Goal: Task Accomplishment & Management: Use online tool/utility

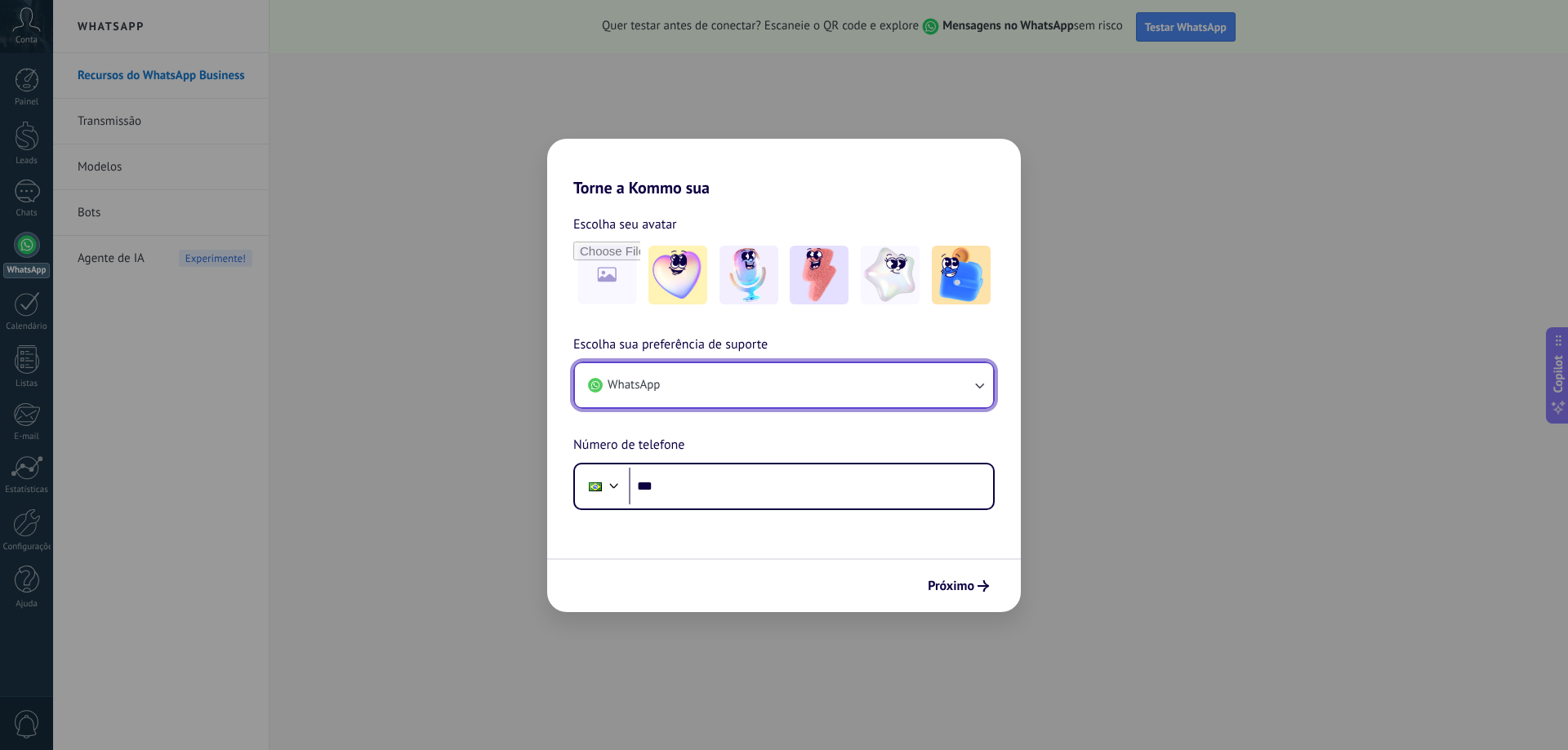
click at [978, 385] on icon "button" at bounding box center [979, 385] width 17 height 17
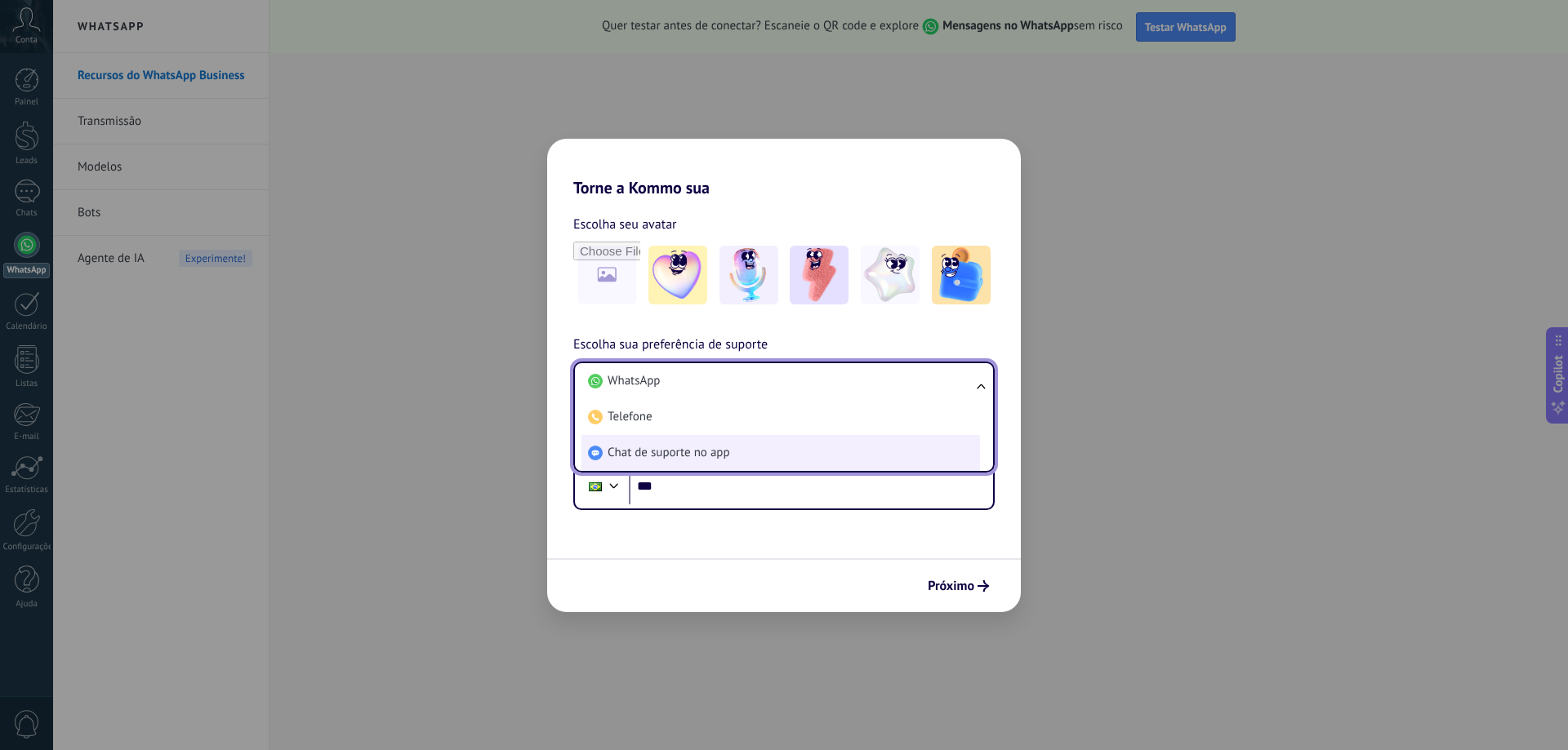
click at [639, 454] on span "Chat de suporte no app" at bounding box center [668, 453] width 122 height 17
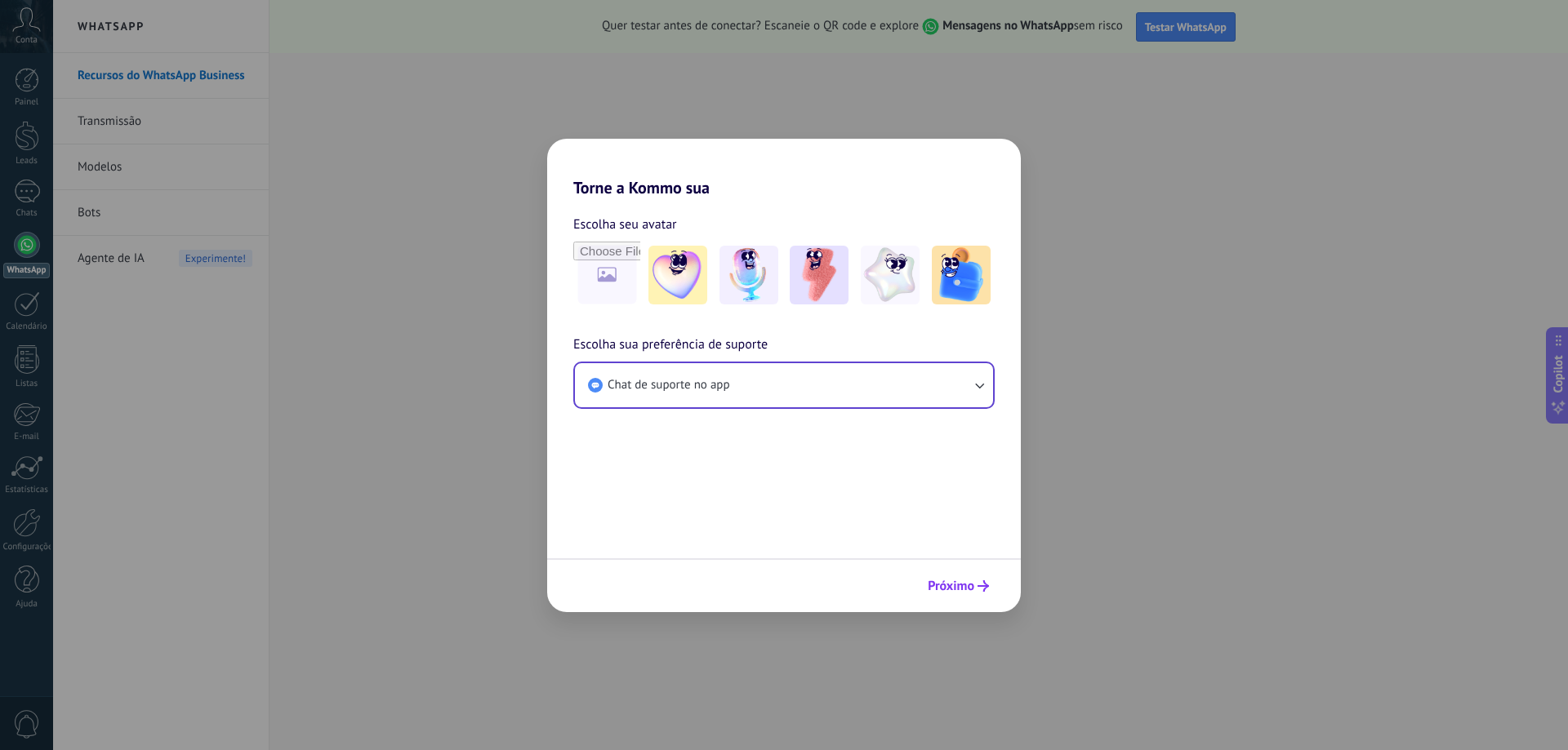
click at [953, 587] on span "Próximo" at bounding box center [952, 586] width 47 height 12
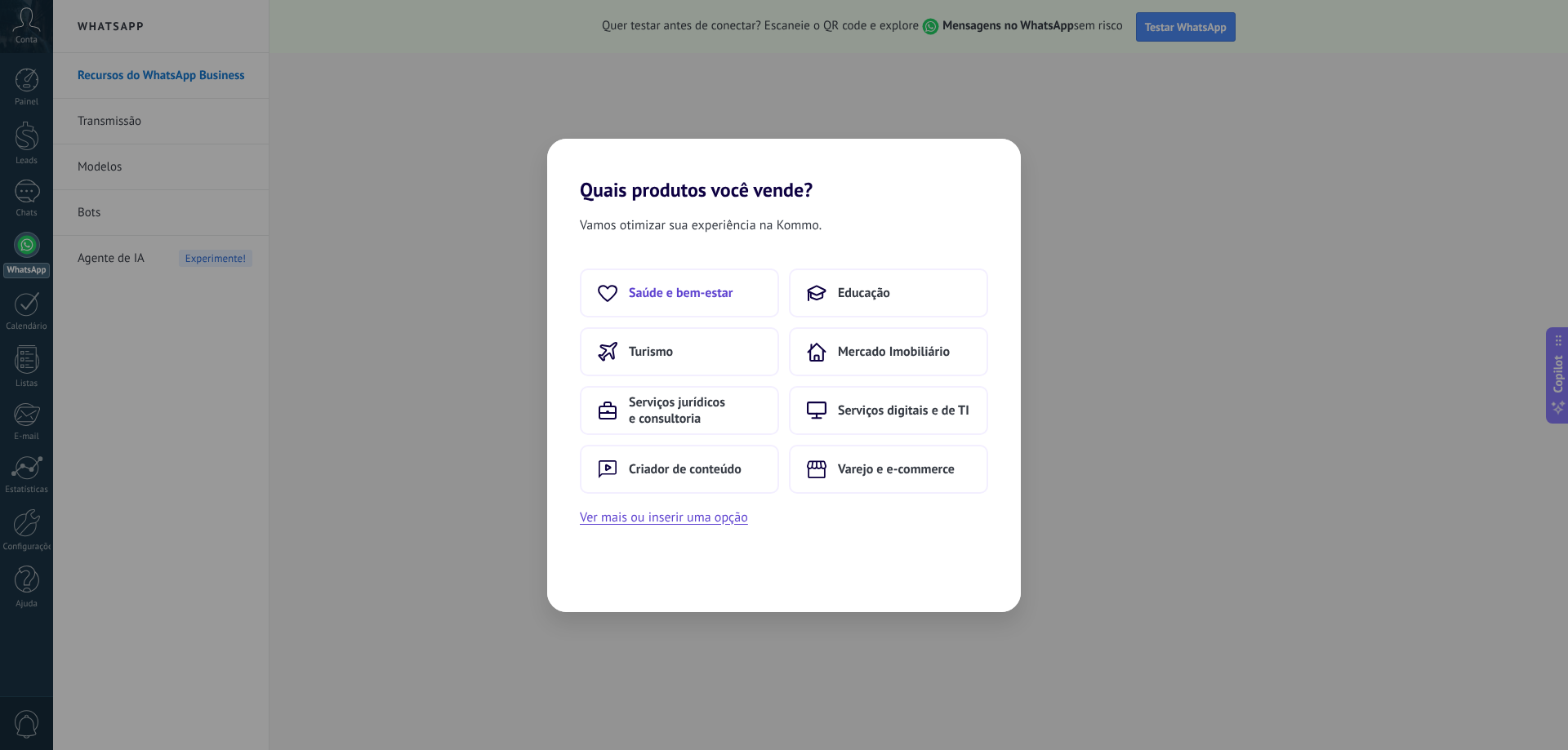
click at [671, 296] on span "Saúde e bem-estar" at bounding box center [681, 293] width 104 height 17
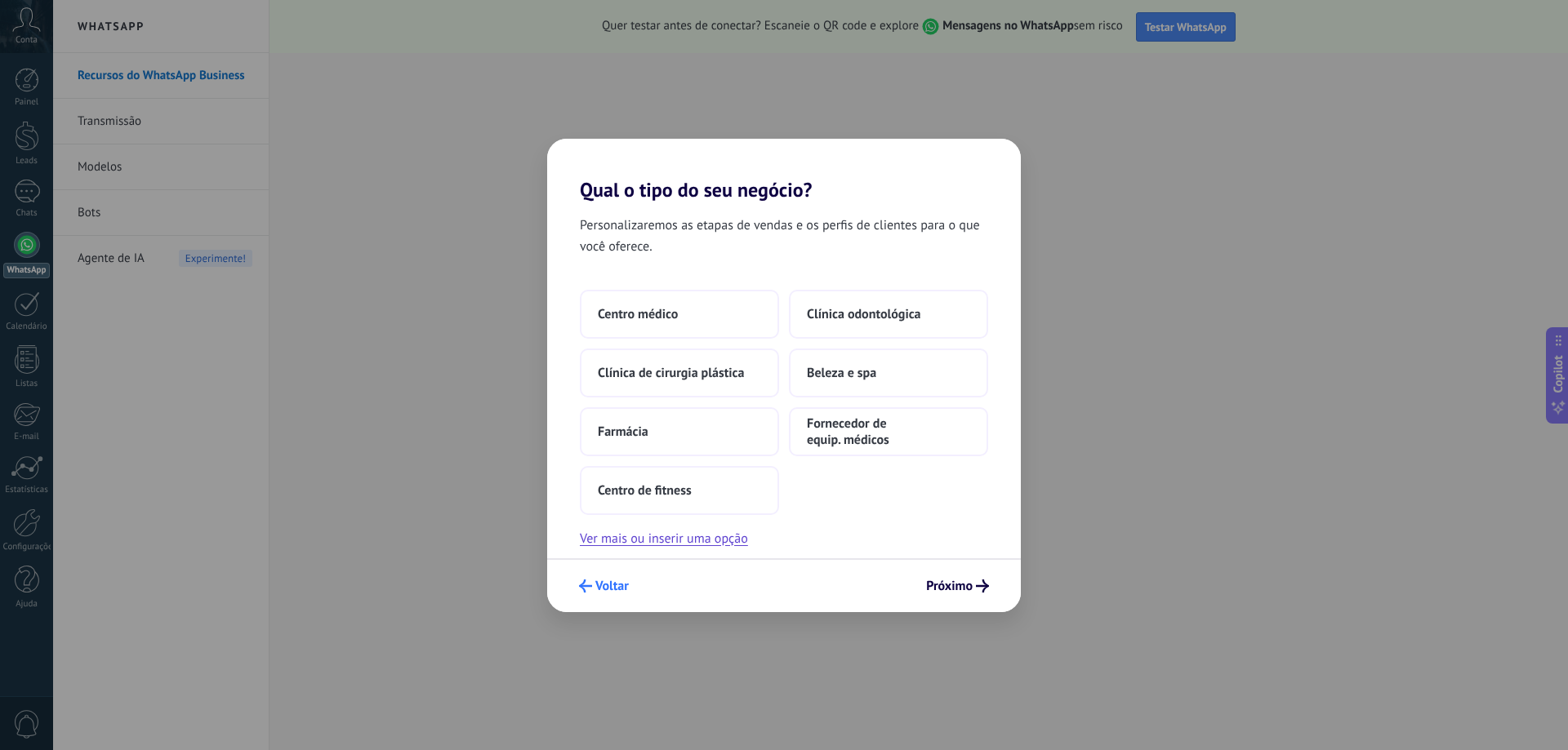
click at [600, 585] on span "Voltar" at bounding box center [612, 586] width 33 height 12
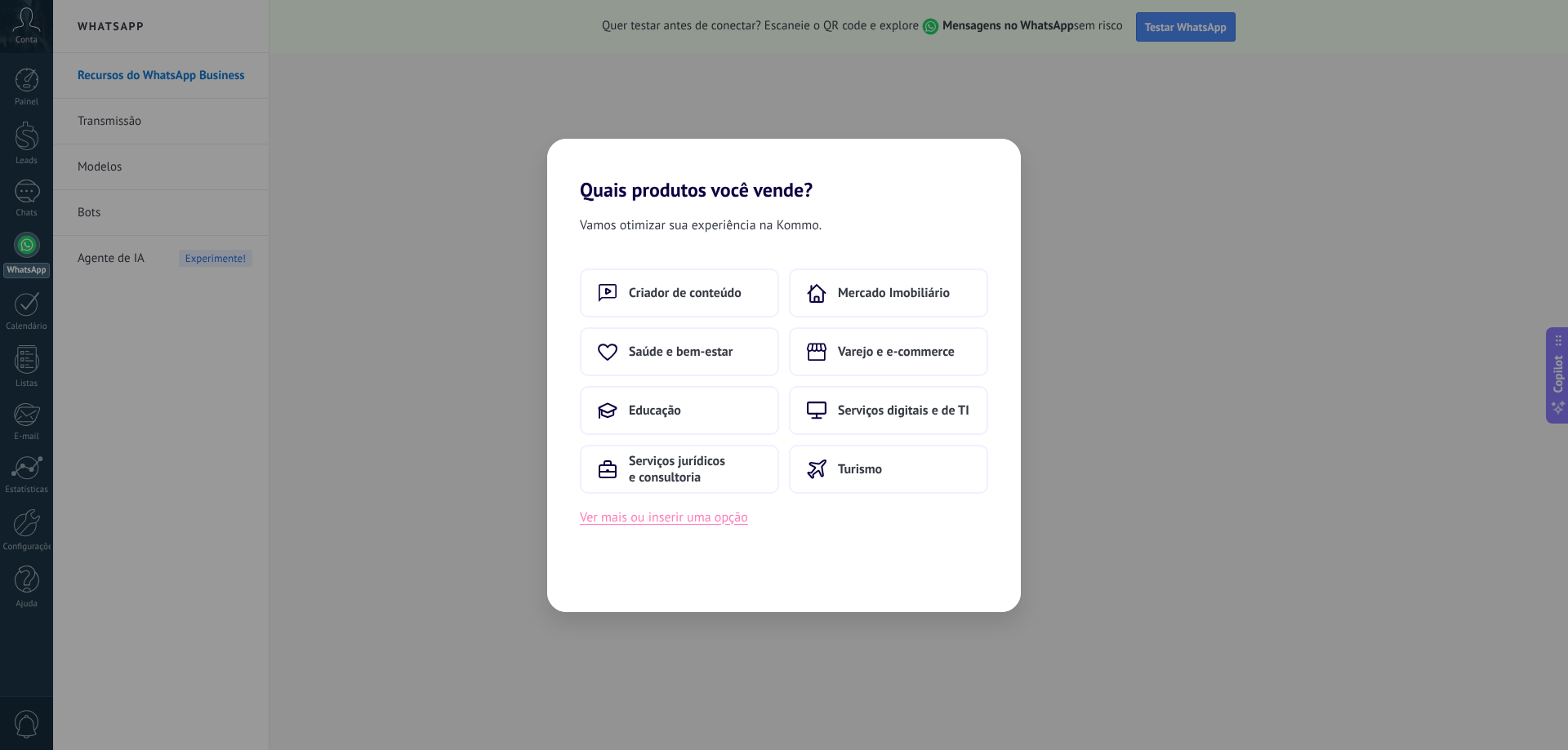
click at [635, 513] on button "Ver mais ou inserir uma opção" at bounding box center [664, 518] width 168 height 21
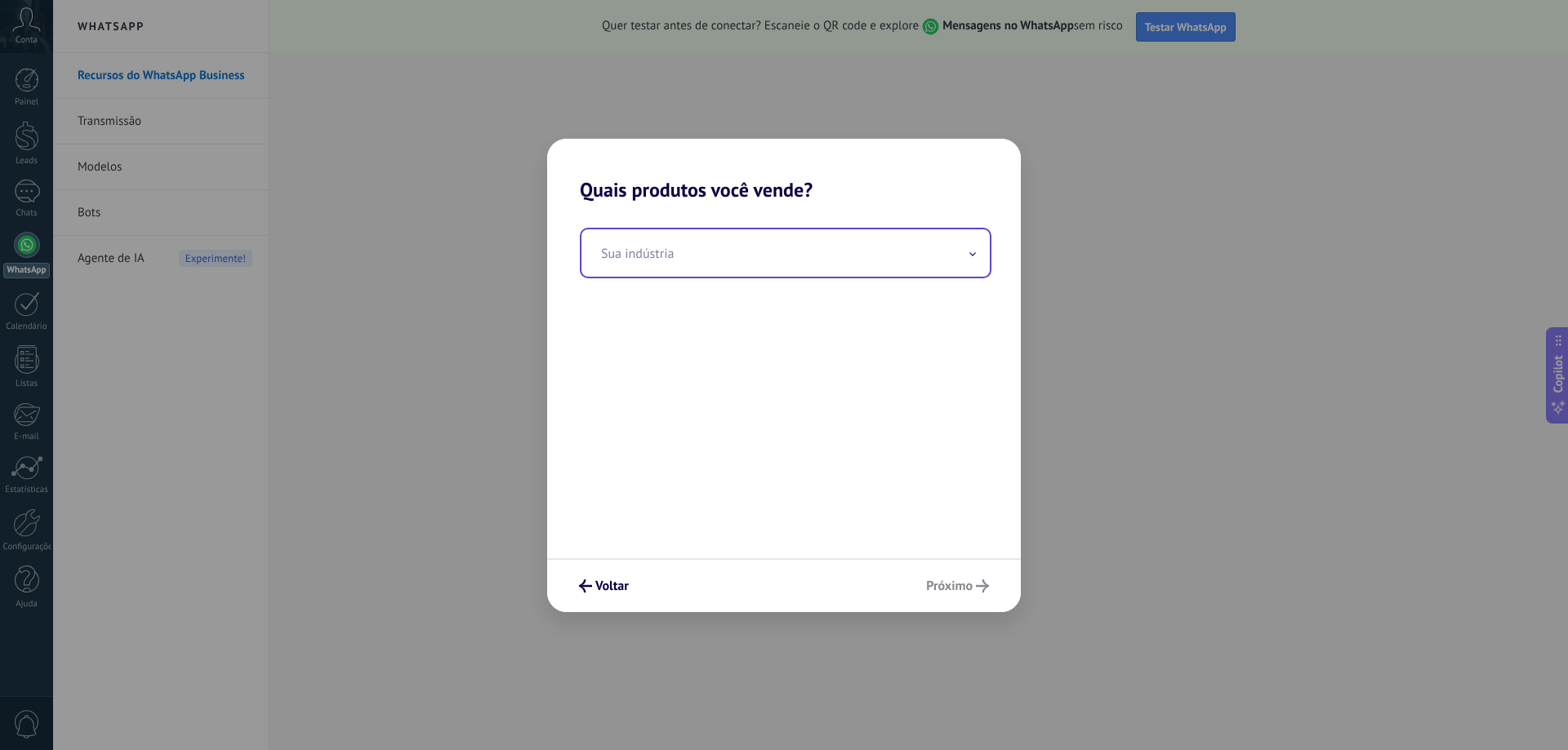
click at [973, 255] on icon at bounding box center [972, 254] width 7 height 4
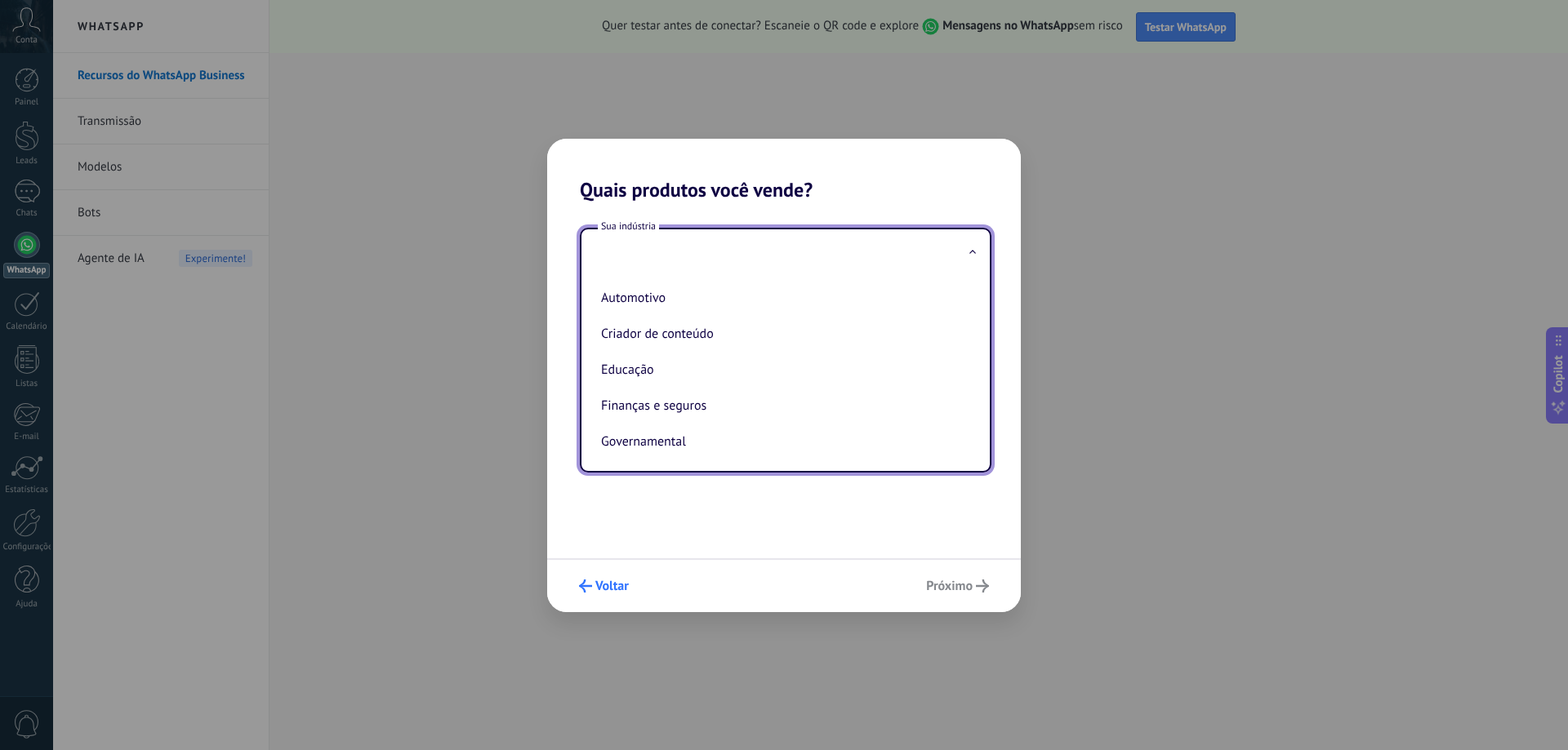
click at [584, 591] on use "submit" at bounding box center [585, 586] width 13 height 13
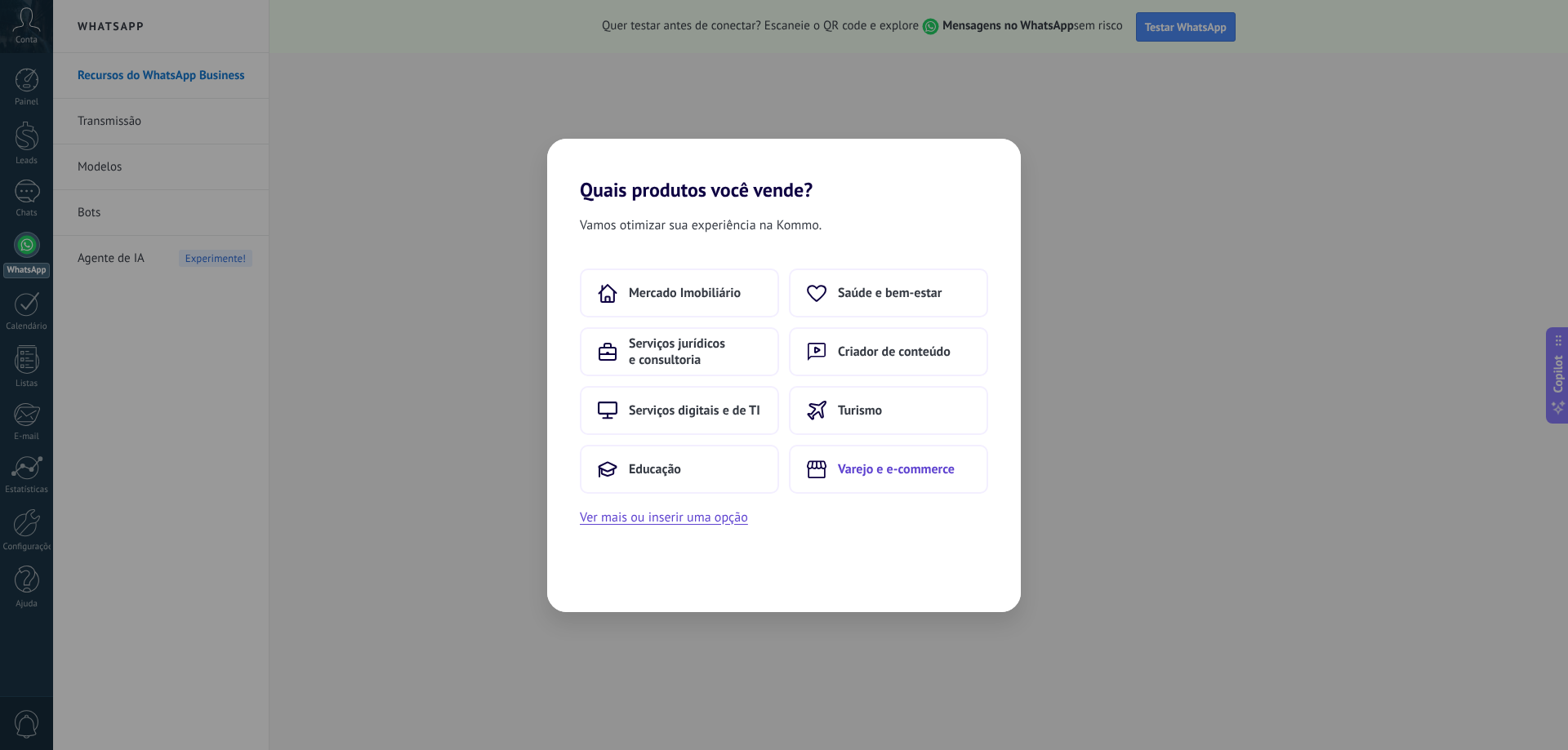
click at [846, 477] on span "Varejo e e-commerce" at bounding box center [897, 469] width 117 height 17
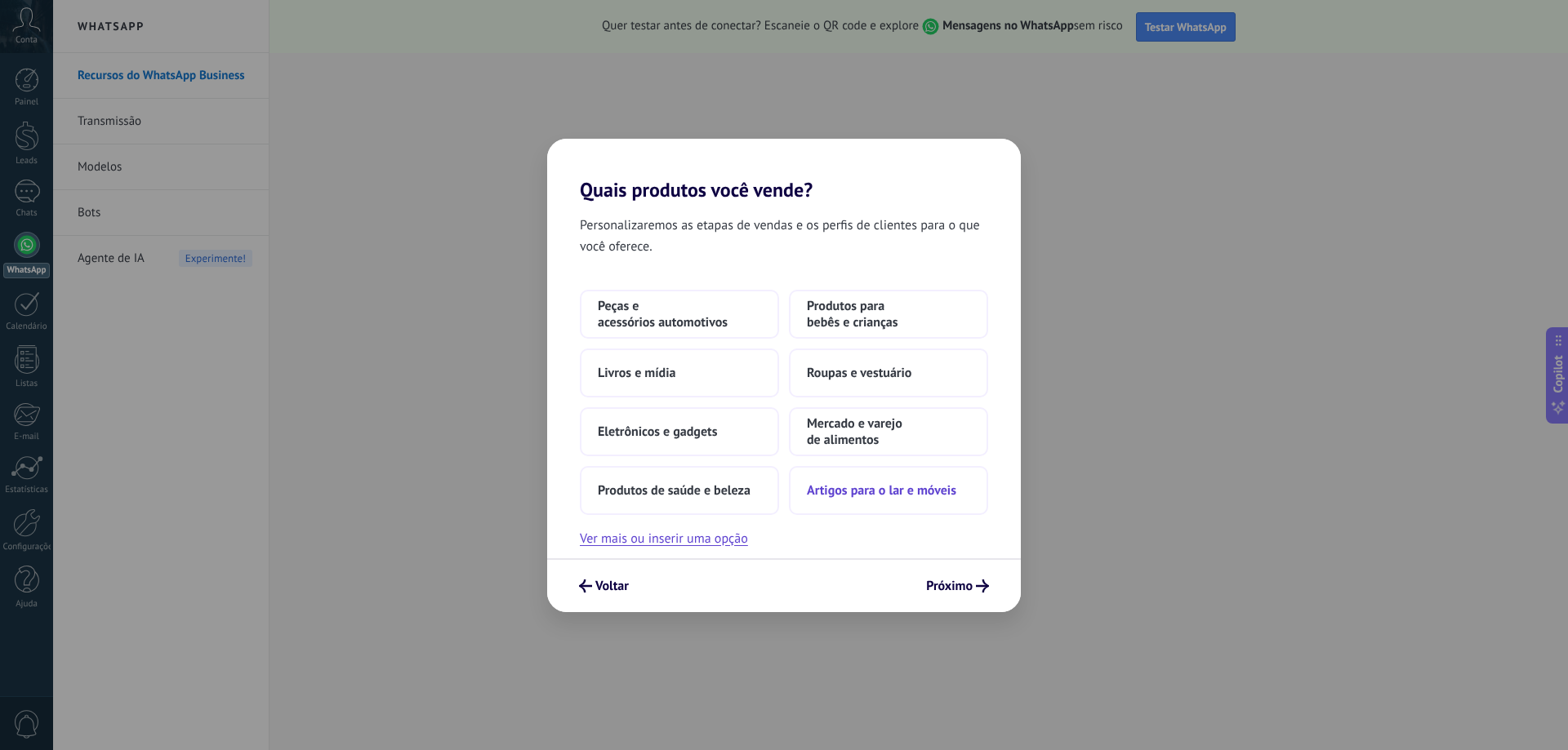
click at [859, 480] on button "Artigos para o lar e móveis" at bounding box center [889, 490] width 199 height 49
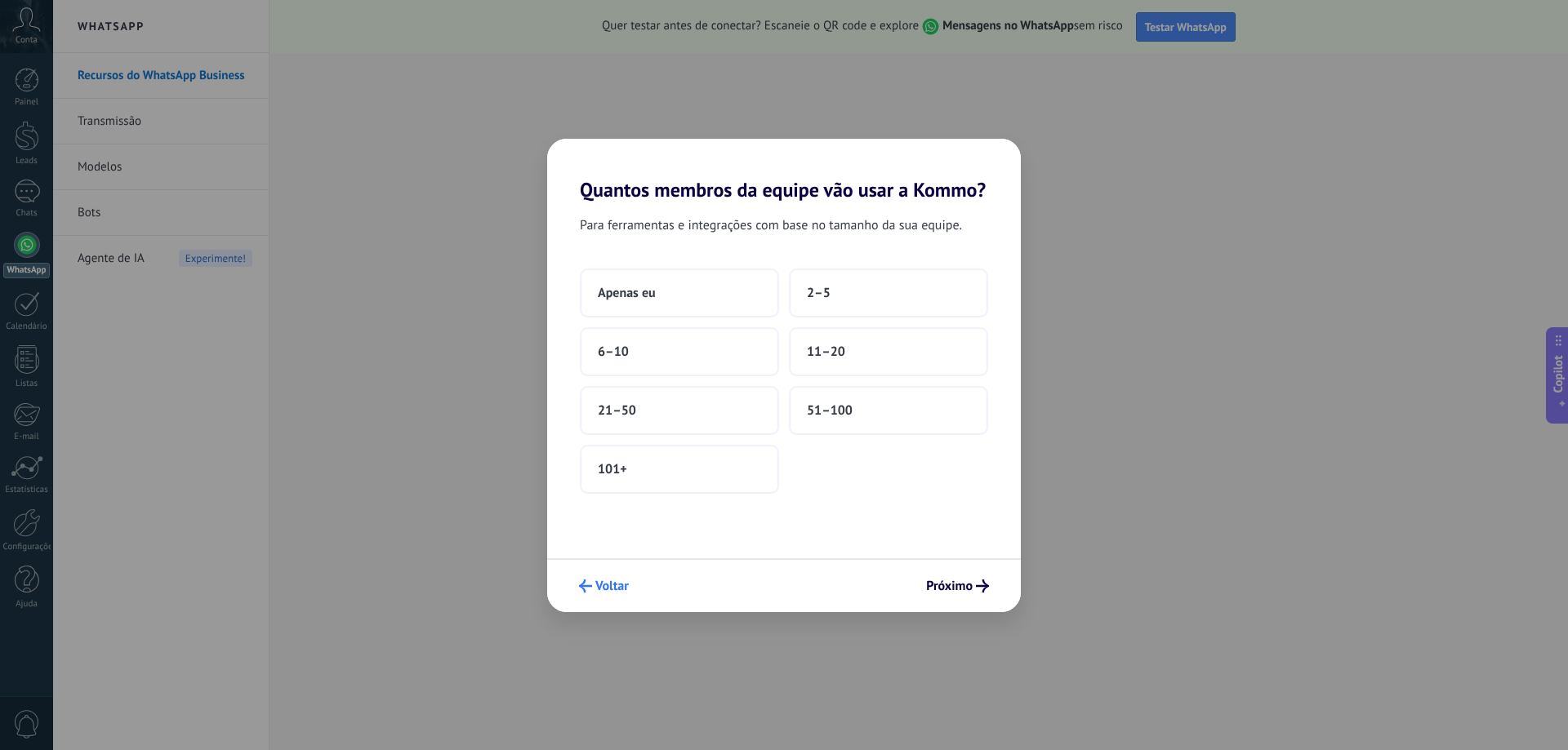
click at [623, 590] on span "Voltar" at bounding box center [612, 586] width 33 height 12
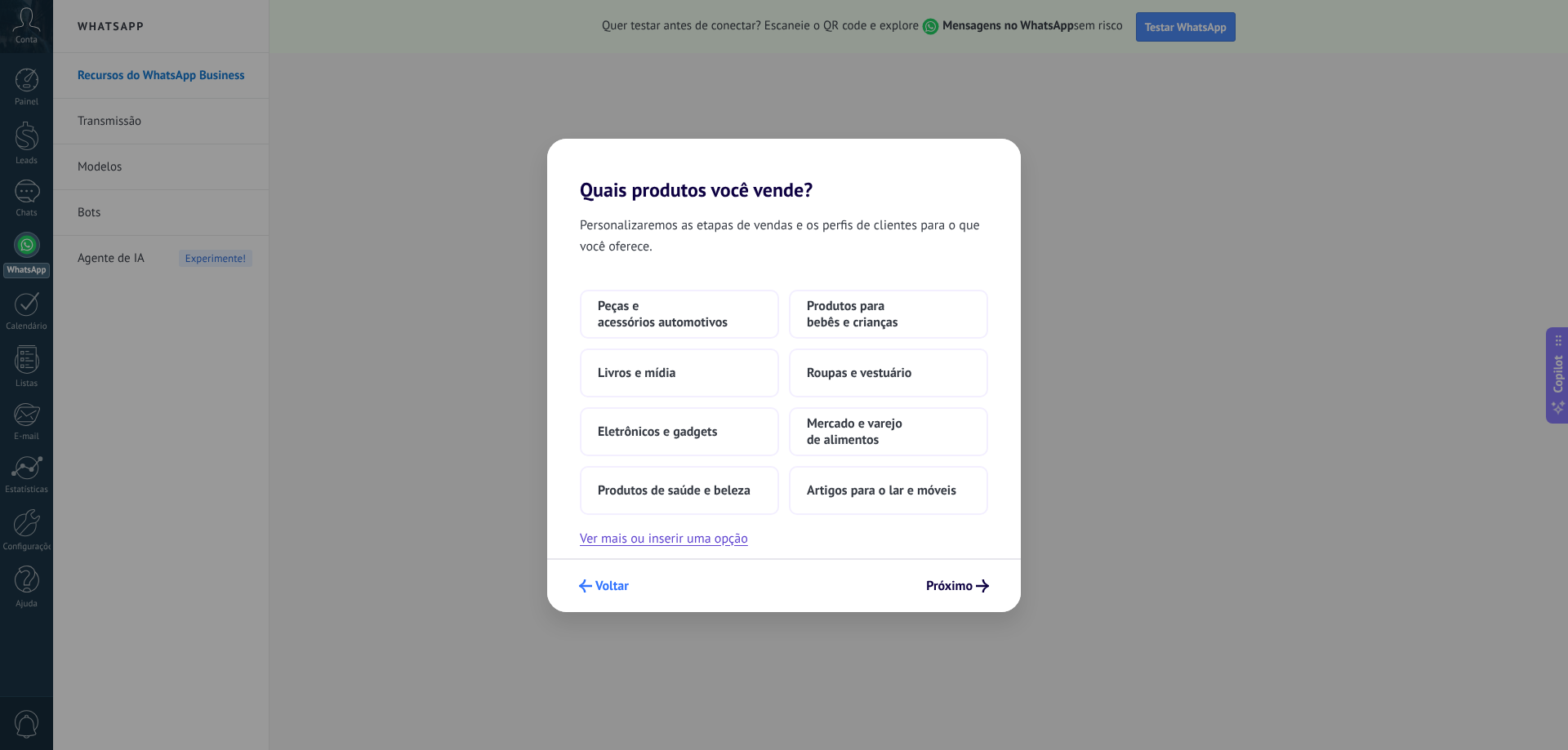
click at [614, 584] on span "Voltar" at bounding box center [612, 586] width 33 height 12
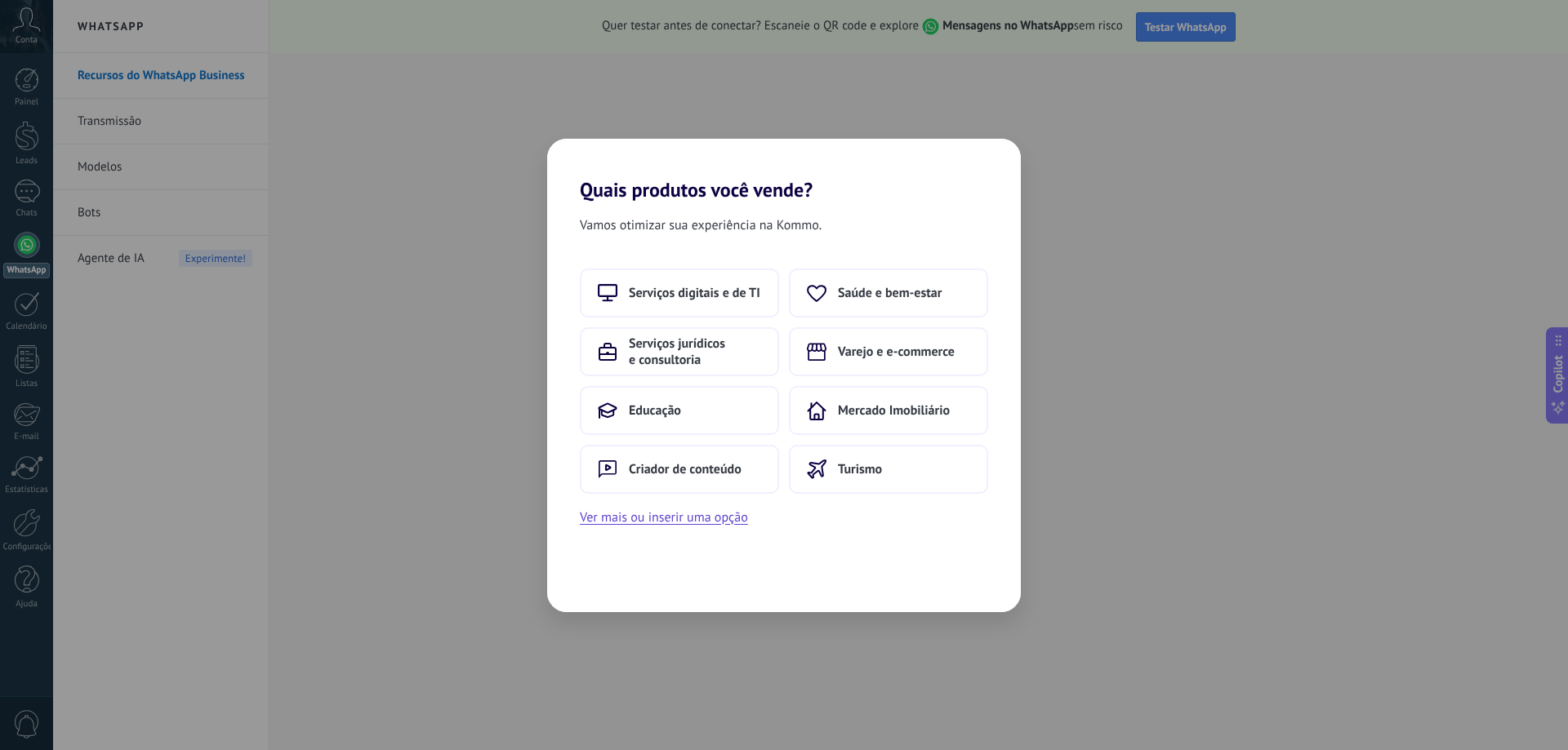
drag, startPoint x: 883, startPoint y: 547, endPoint x: 876, endPoint y: 540, distance: 9.9
click at [883, 547] on div "Vamos otimizar sua experiência na Kommo. Serviços digitais e de TI Saúde e bem-…" at bounding box center [784, 406] width 474 height 411
click at [843, 543] on div "Vamos otimizar sua experiência na Kommo. Serviços digitais e de TI Saúde e bem-…" at bounding box center [784, 406] width 474 height 411
drag, startPoint x: 641, startPoint y: 180, endPoint x: 1005, endPoint y: 198, distance: 364.4
click at [1005, 197] on h2 "Quais produtos você vende?" at bounding box center [784, 170] width 474 height 62
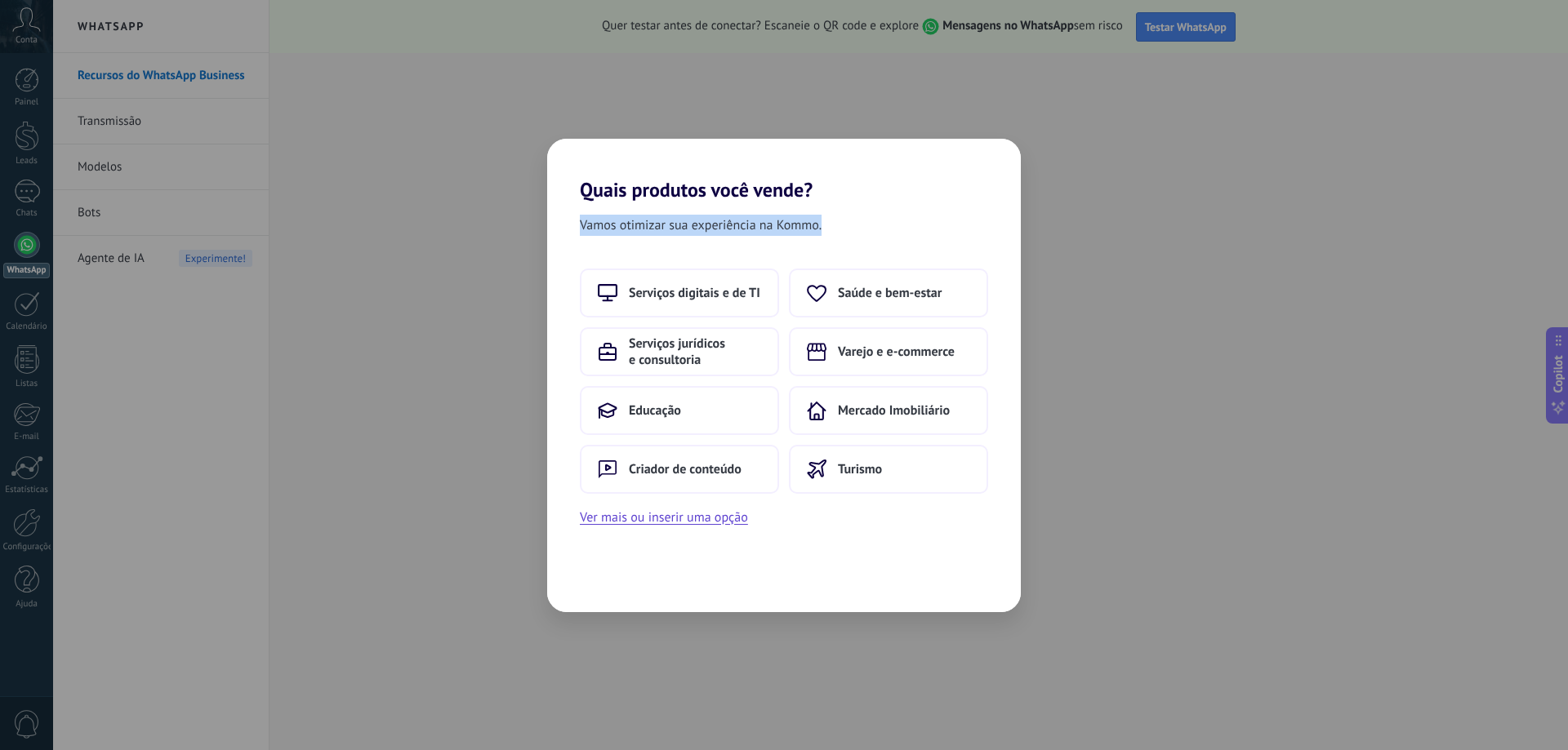
drag, startPoint x: 1001, startPoint y: 201, endPoint x: 1165, endPoint y: 208, distance: 164.1
click at [1168, 201] on div "Quais produtos você vende? Vamos otimizar sua experiência na Kommo. Serviços di…" at bounding box center [784, 375] width 1568 height 750
